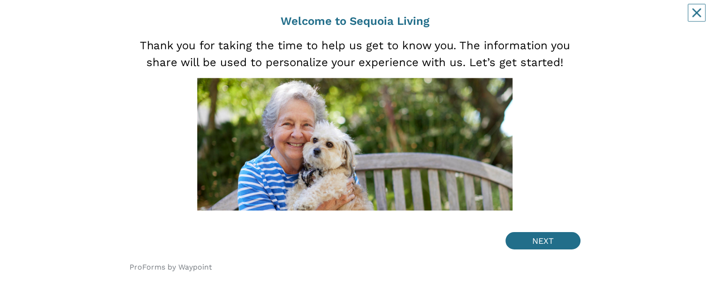
scroll to position [76, 0]
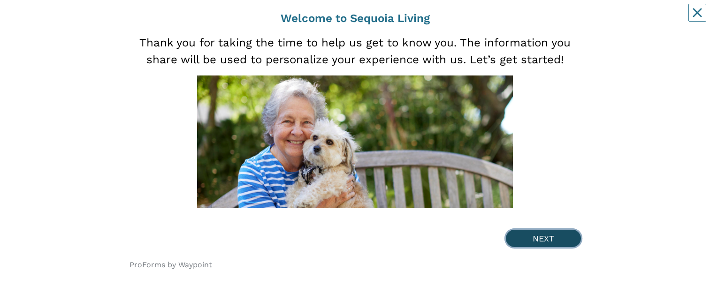
click at [549, 240] on button "NEXT" at bounding box center [543, 238] width 75 height 17
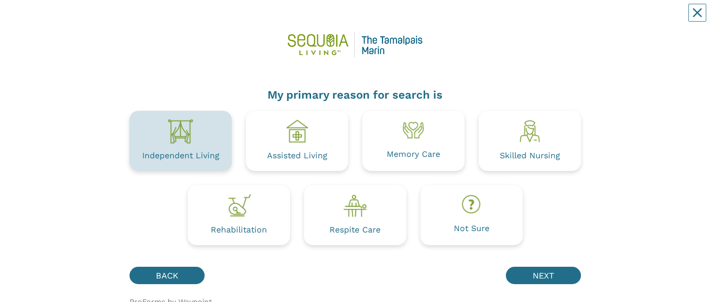
click at [183, 142] on img at bounding box center [180, 131] width 26 height 26
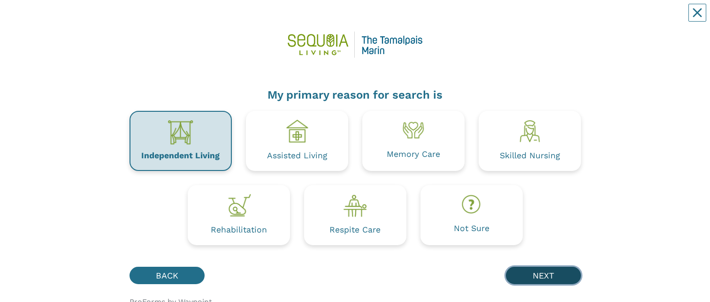
click at [536, 244] on button "NEXT" at bounding box center [543, 274] width 75 height 17
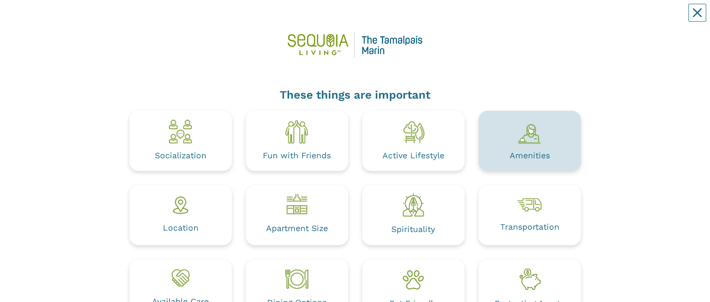
click at [526, 152] on div "Amenities" at bounding box center [529, 156] width 40 height 8
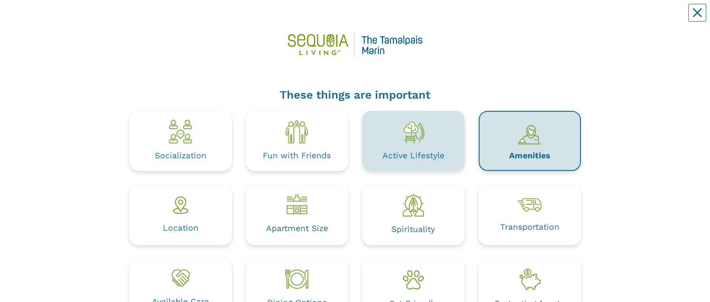
click at [419, 149] on div "Active Lifestyle" at bounding box center [413, 155] width 62 height 15
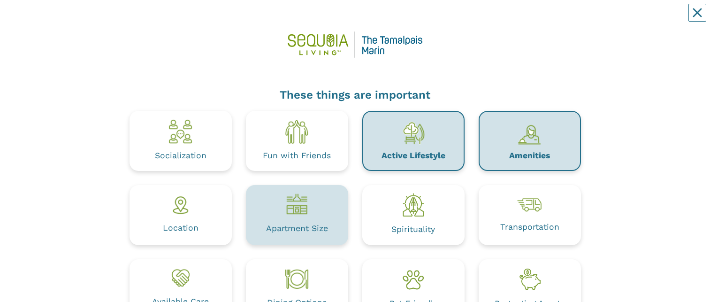
click at [311, 220] on div "Apartment Size" at bounding box center [297, 228] width 62 height 18
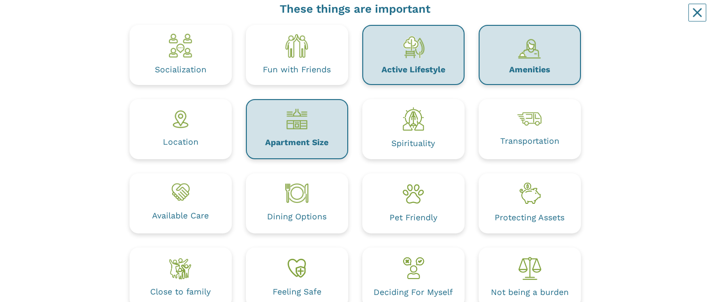
scroll to position [97, 0]
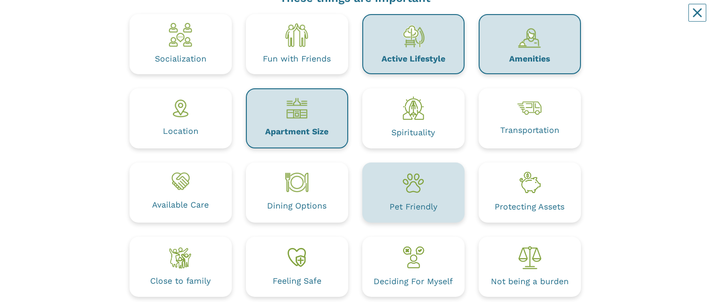
click at [418, 203] on div "Pet Friendly" at bounding box center [413, 207] width 48 height 8
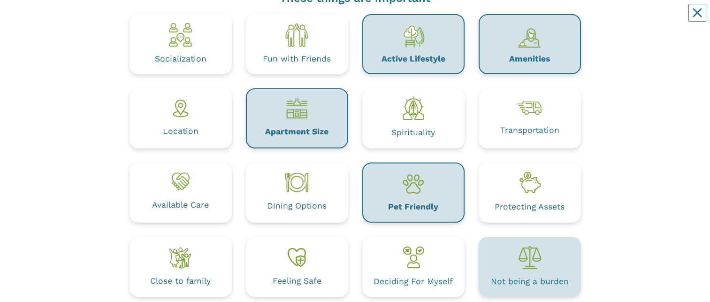
click at [527, 244] on img at bounding box center [529, 257] width 26 height 26
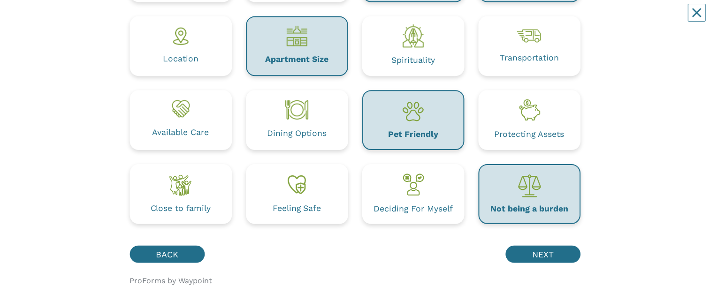
scroll to position [185, 0]
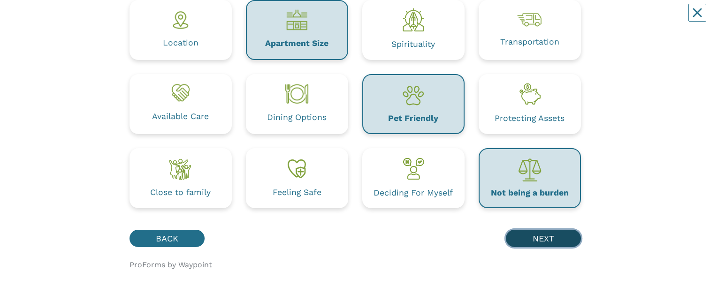
click at [546, 237] on button "NEXT" at bounding box center [543, 238] width 75 height 17
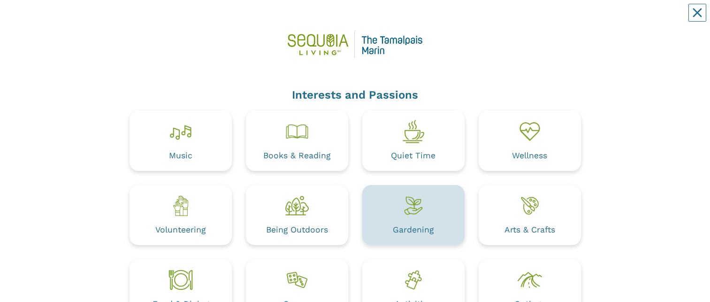
click at [421, 221] on div "Gardening" at bounding box center [413, 215] width 102 height 60
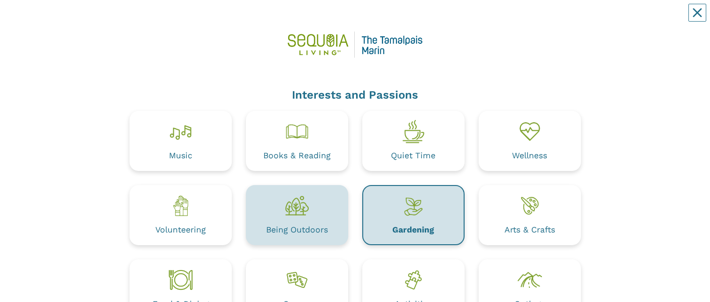
click at [304, 218] on img at bounding box center [297, 205] width 26 height 26
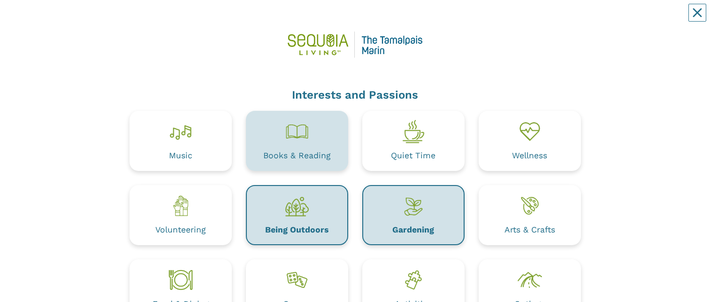
click at [300, 156] on div "Books & Reading" at bounding box center [296, 156] width 67 height 8
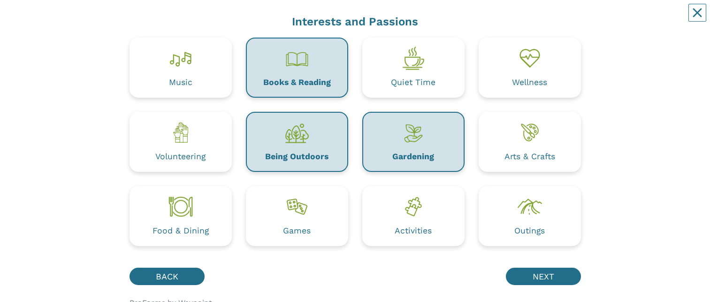
scroll to position [95, 0]
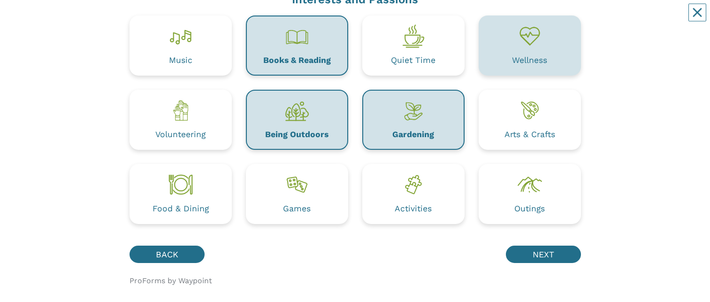
click at [533, 55] on div "Wellness" at bounding box center [529, 60] width 35 height 15
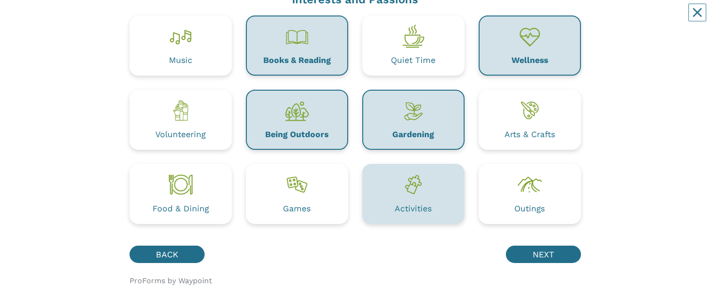
click at [418, 193] on img at bounding box center [413, 184] width 26 height 26
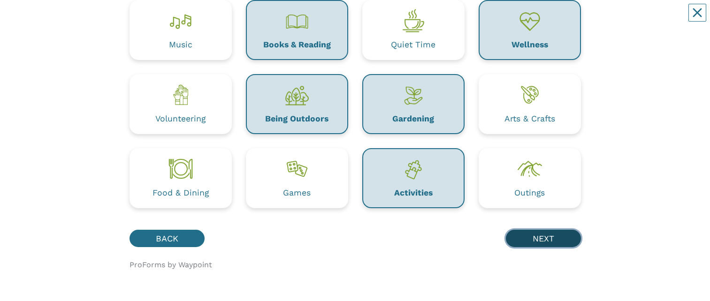
click at [548, 243] on button "NEXT" at bounding box center [543, 238] width 75 height 17
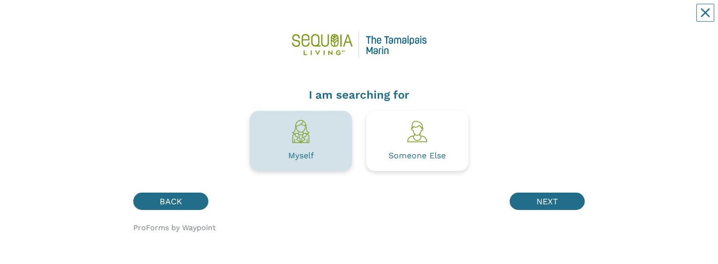
click at [293, 162] on div "Myself" at bounding box center [301, 155] width 26 height 15
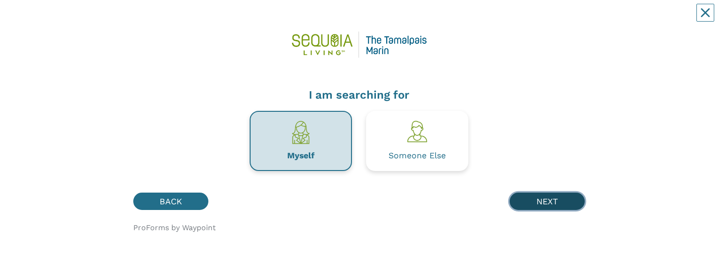
click at [552, 203] on button "NEXT" at bounding box center [546, 200] width 75 height 17
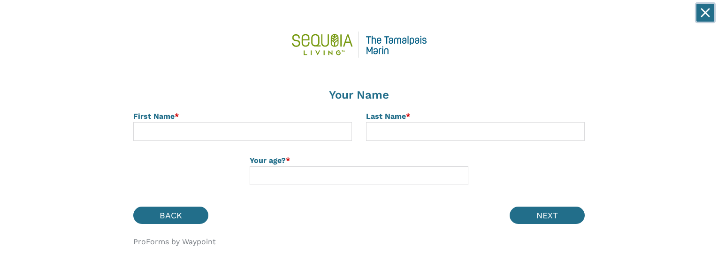
click at [709, 16] on icon "Close" at bounding box center [705, 13] width 8 height 8
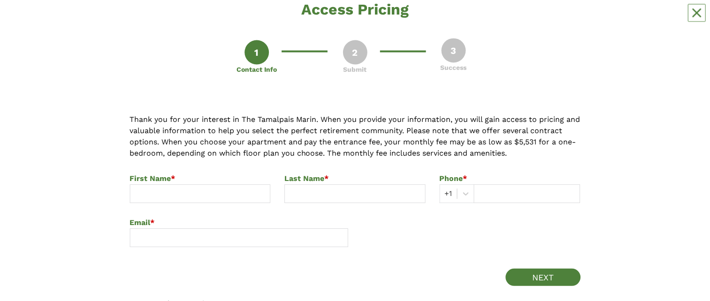
scroll to position [114, 0]
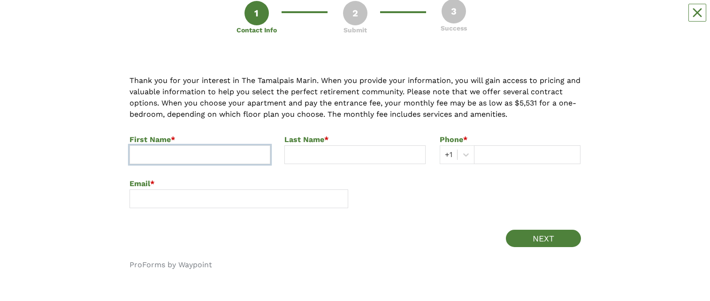
click at [180, 157] on input at bounding box center [199, 154] width 141 height 19
type input "E"
type input "[PERSON_NAME]"
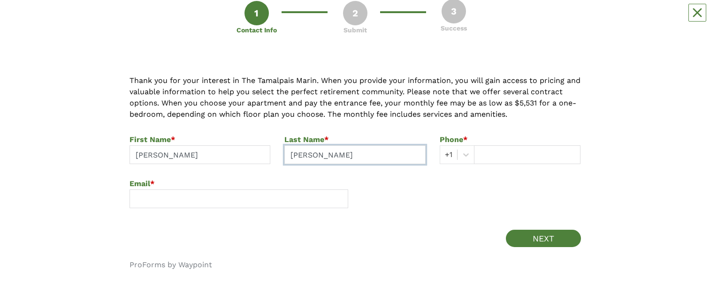
type input "[PERSON_NAME]"
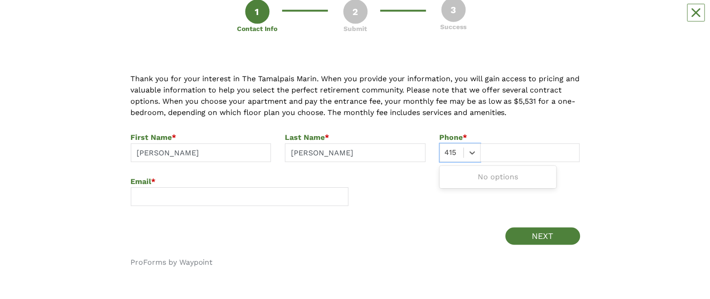
scroll to position [116, 0]
type input "4157064811"
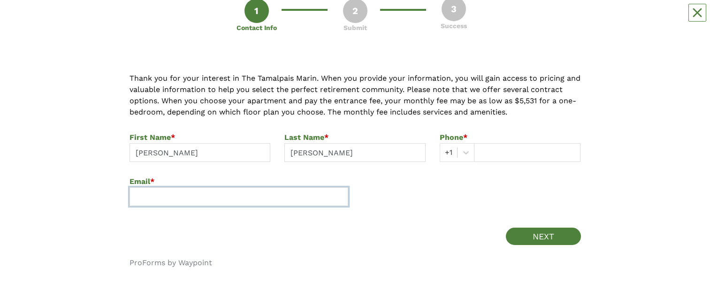
click at [213, 197] on input at bounding box center [238, 196] width 219 height 19
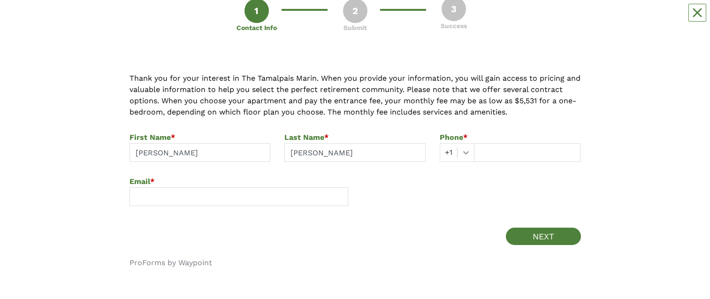
click at [469, 155] on icon at bounding box center [465, 152] width 9 height 9
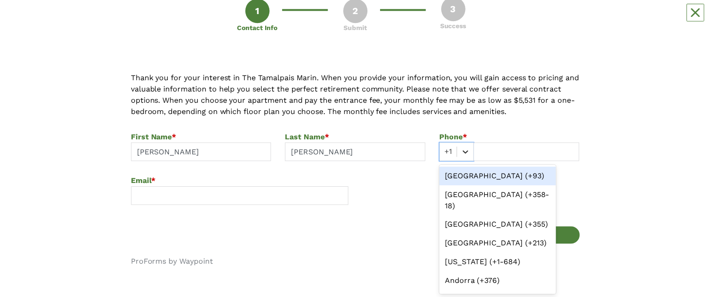
scroll to position [118, 0]
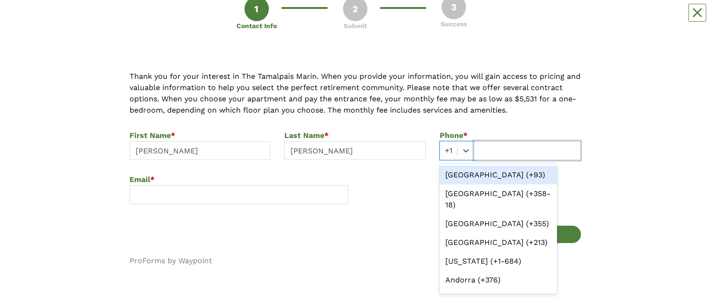
click at [481, 151] on input "text" at bounding box center [527, 150] width 107 height 19
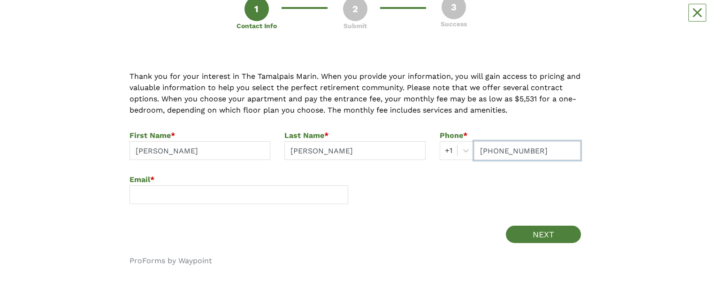
type input "[PHONE_NUMBER]"
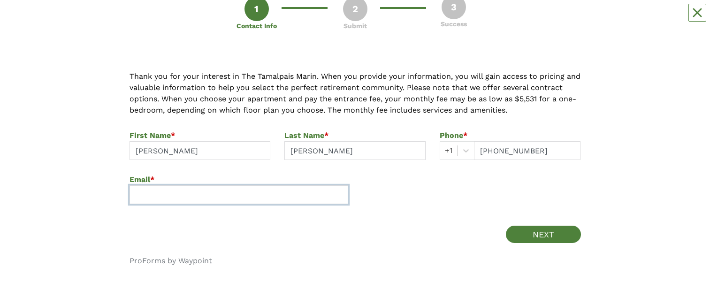
click at [221, 193] on input at bounding box center [238, 194] width 219 height 19
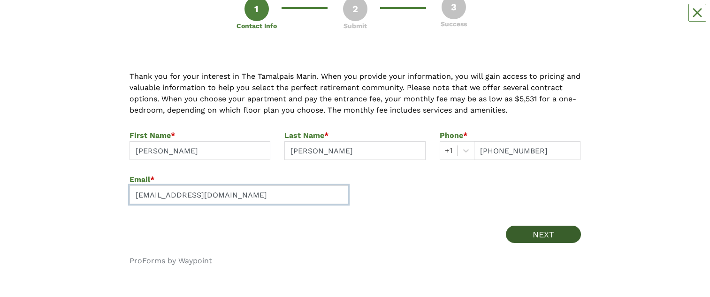
type input "[EMAIL_ADDRESS][DOMAIN_NAME]"
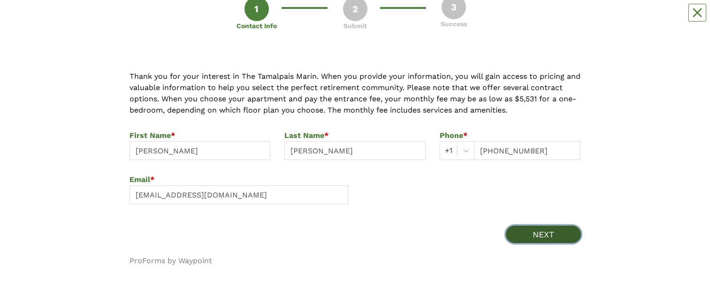
click at [549, 235] on button "NEXT" at bounding box center [543, 234] width 75 height 17
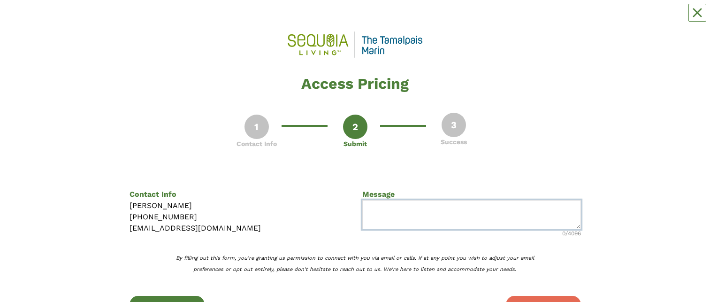
click at [379, 207] on textarea at bounding box center [471, 214] width 219 height 29
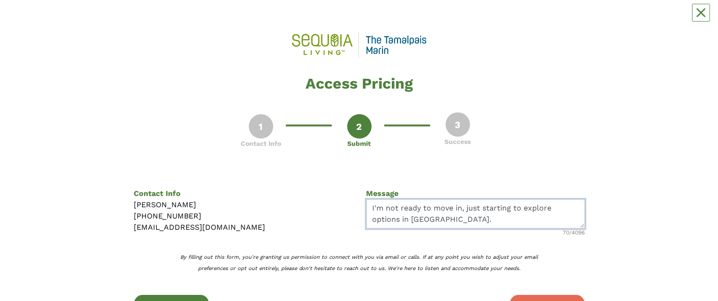
scroll to position [66, 0]
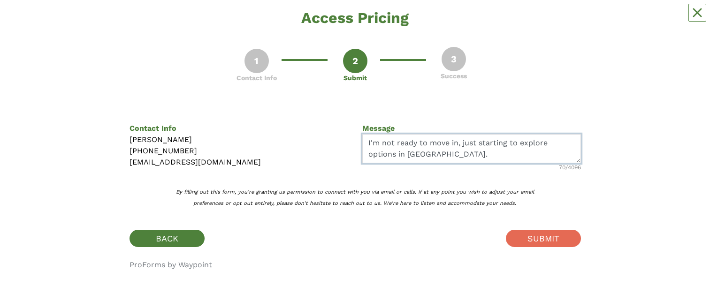
type textarea "I'm not ready to move in, just starting to explore options in [GEOGRAPHIC_DATA]."
click at [511, 227] on div "Access Pricing 1 Contact Info 2 Submit 3 Success Submit Part 2 of 3 Contact Inf…" at bounding box center [354, 118] width 451 height 349
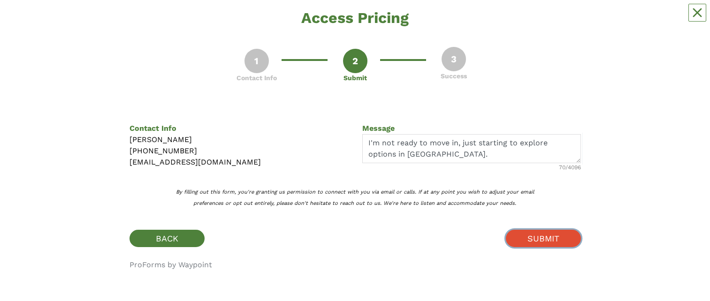
click at [547, 244] on button "SUBMIT" at bounding box center [543, 238] width 75 height 17
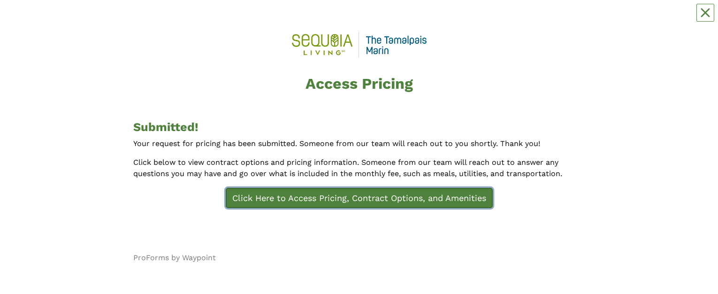
click at [341, 196] on link "Click Here to Access Pricing, Contract Options, and Amenities" at bounding box center [359, 198] width 267 height 20
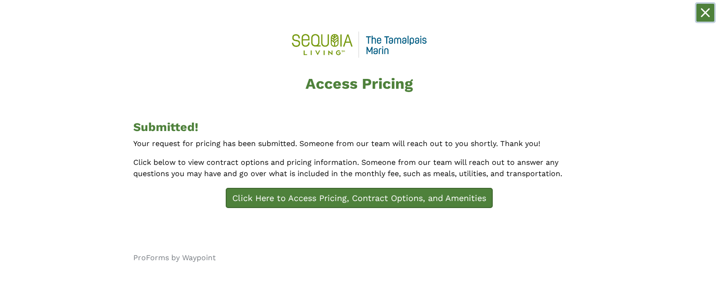
click at [707, 13] on icon "Close" at bounding box center [704, 12] width 9 height 9
